Goal: Information Seeking & Learning: Learn about a topic

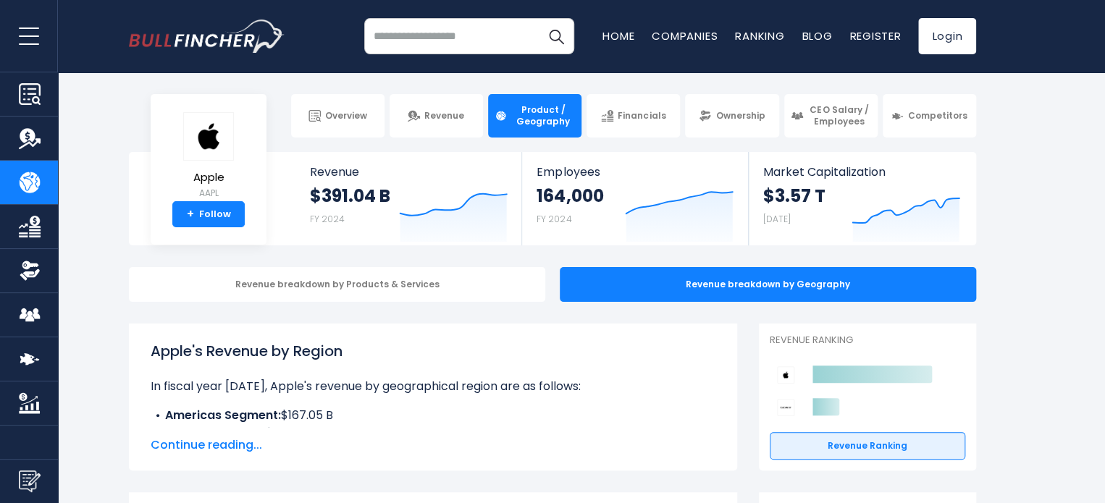
click at [172, 33] on img "Go to homepage" at bounding box center [207, 36] width 156 height 33
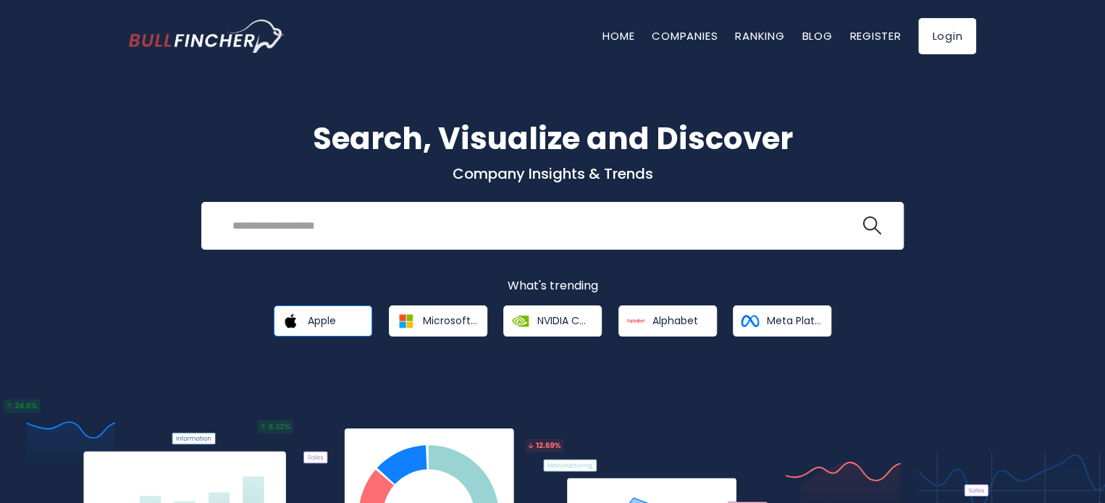
click at [334, 318] on span "Apple" at bounding box center [322, 320] width 28 height 13
